Goal: Navigation & Orientation: Find specific page/section

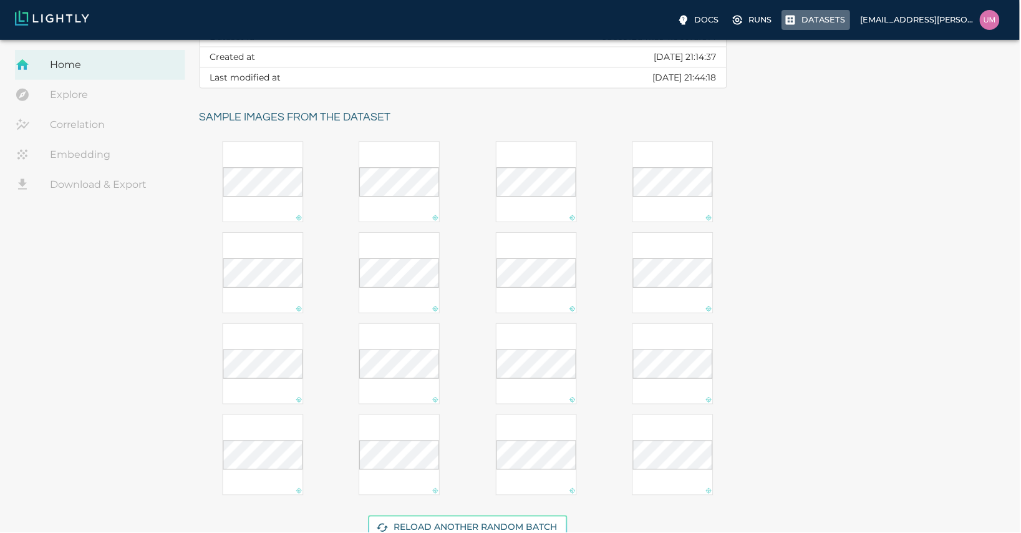
click at [801, 23] on label "Datasets" at bounding box center [817, 20] width 69 height 20
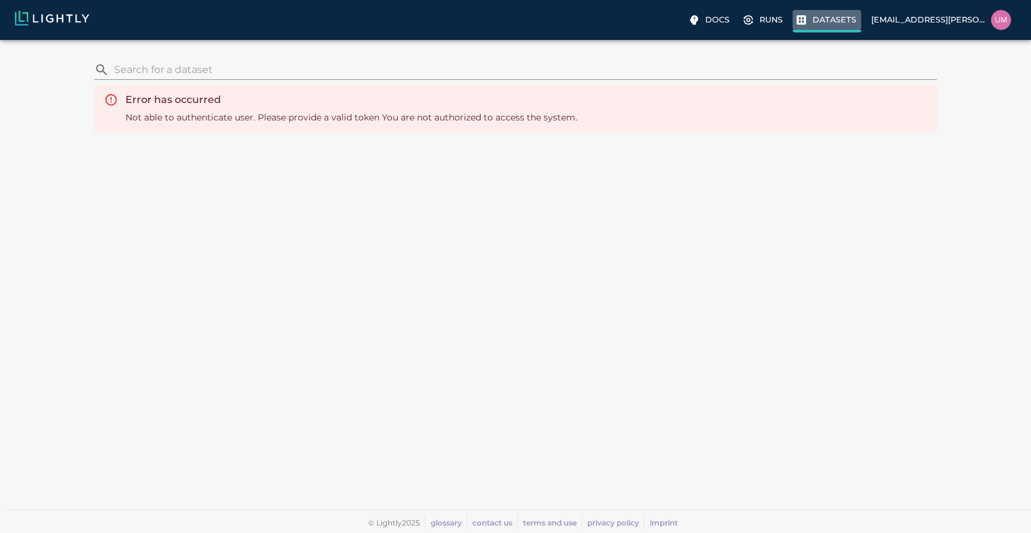
click at [804, 22] on icon at bounding box center [801, 20] width 12 height 12
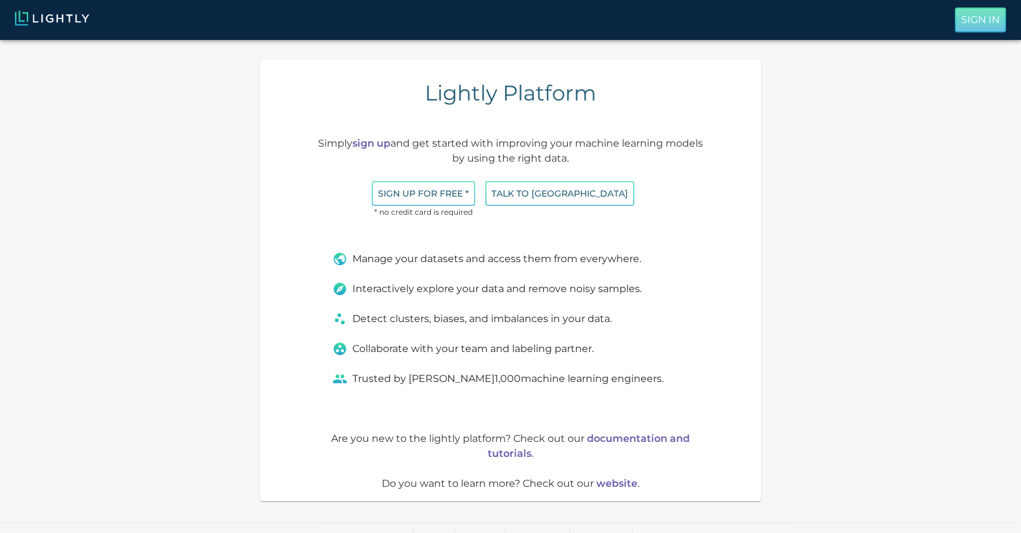
click at [968, 26] on p "Sign In" at bounding box center [981, 19] width 39 height 15
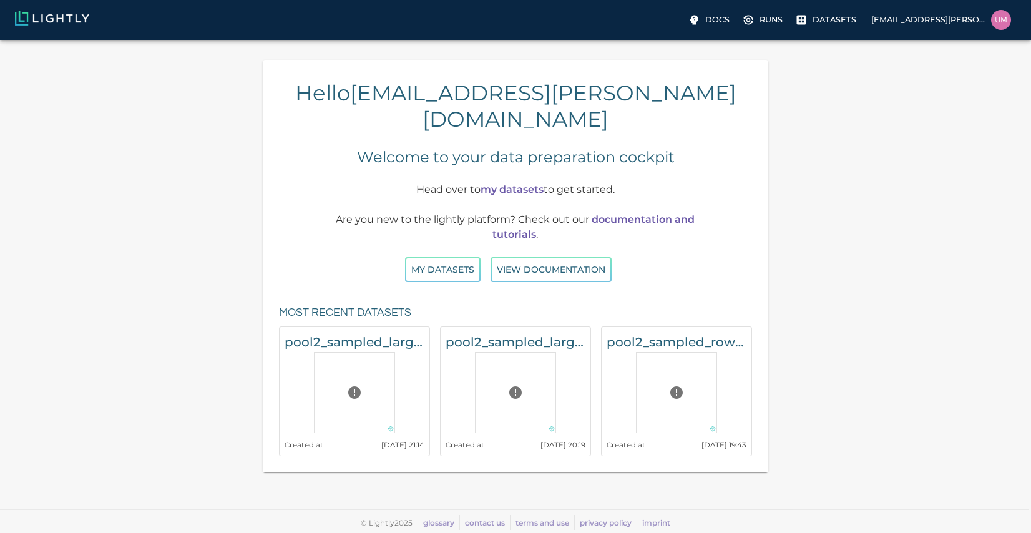
click at [827, 31] on div "Docs Runs Datasets uma.govindarajan@bluerivertech.com" at bounding box center [515, 20] width 1031 height 40
click at [835, 23] on p "Datasets" at bounding box center [834, 20] width 44 height 12
